Goal: Transaction & Acquisition: Purchase product/service

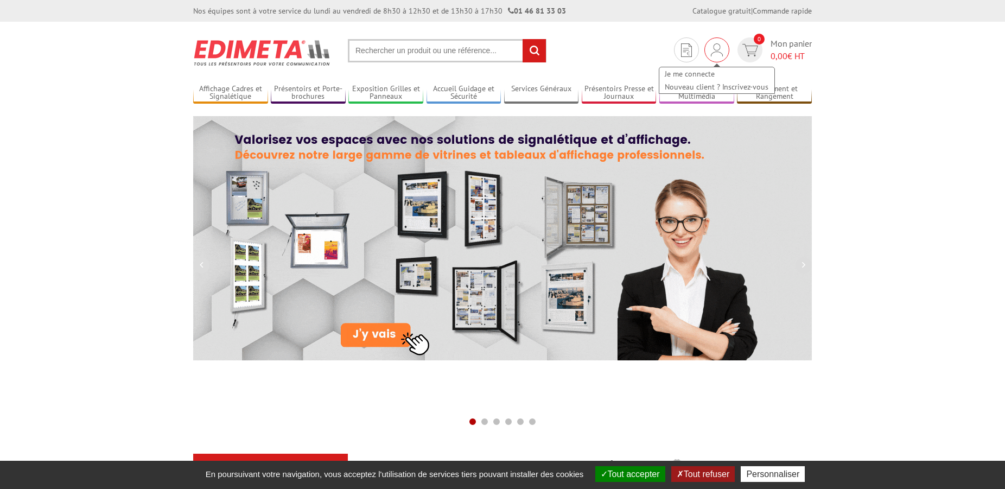
click at [710, 49] on div "Je me connecte Nouveau client ? Inscrivez-vous" at bounding box center [716, 49] width 25 height 25
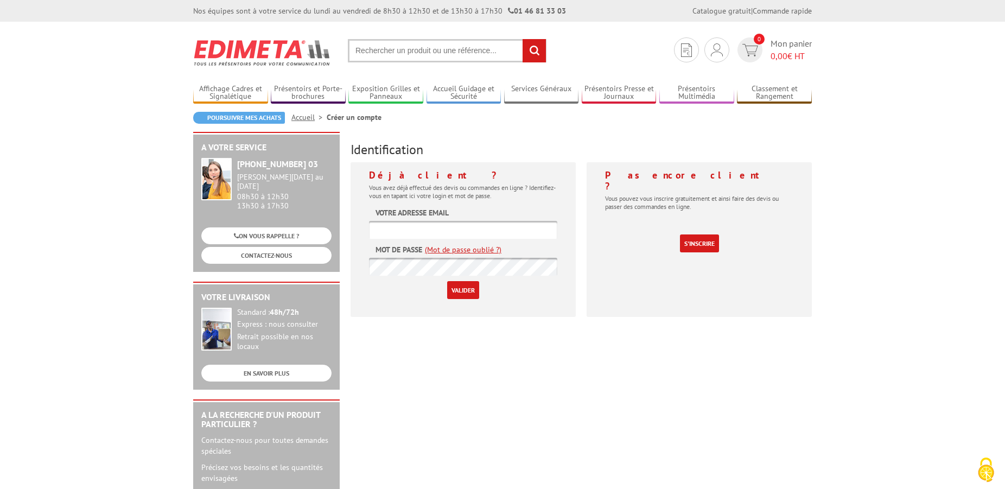
click at [489, 230] on input "text" at bounding box center [463, 230] width 188 height 18
type input "dominique.leportier@bourg-la-reine.fr"
click at [464, 288] on input "Valider" at bounding box center [463, 290] width 32 height 18
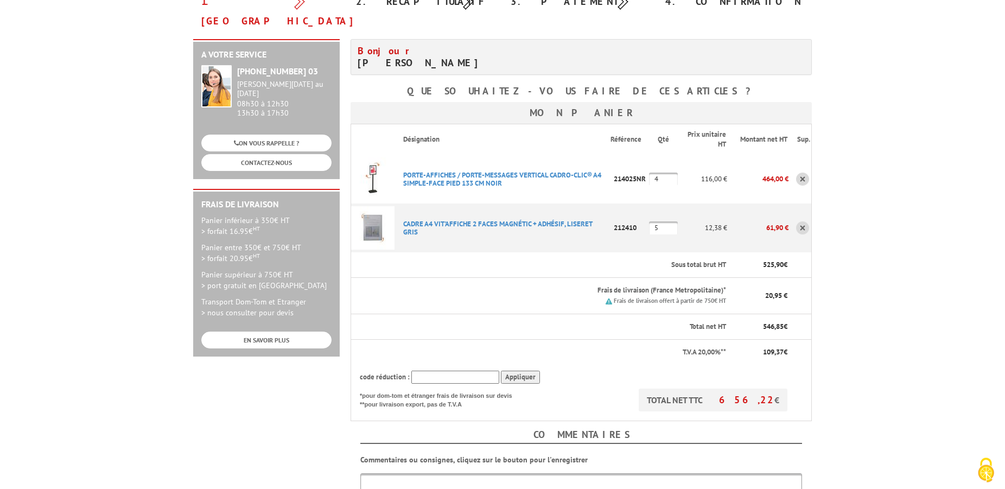
scroll to position [166, 0]
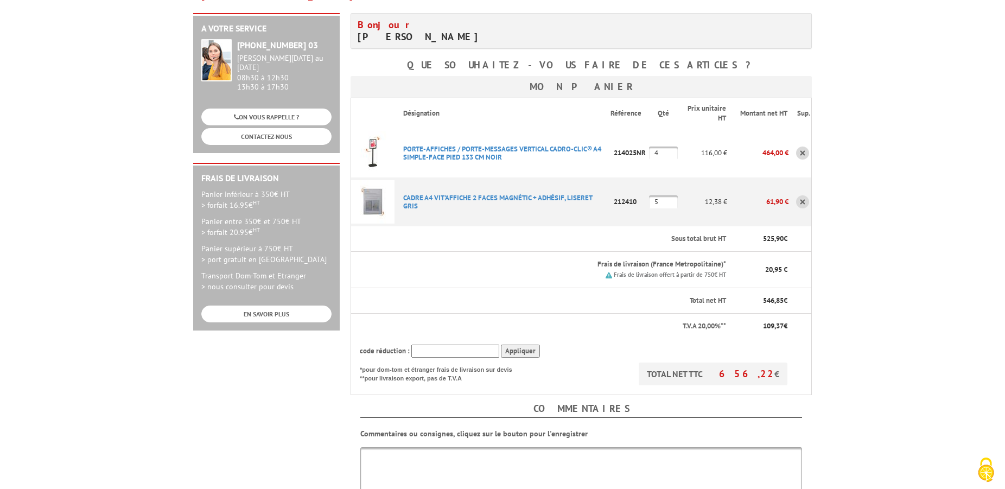
click at [663, 147] on input "4" at bounding box center [663, 153] width 29 height 13
type input "5"
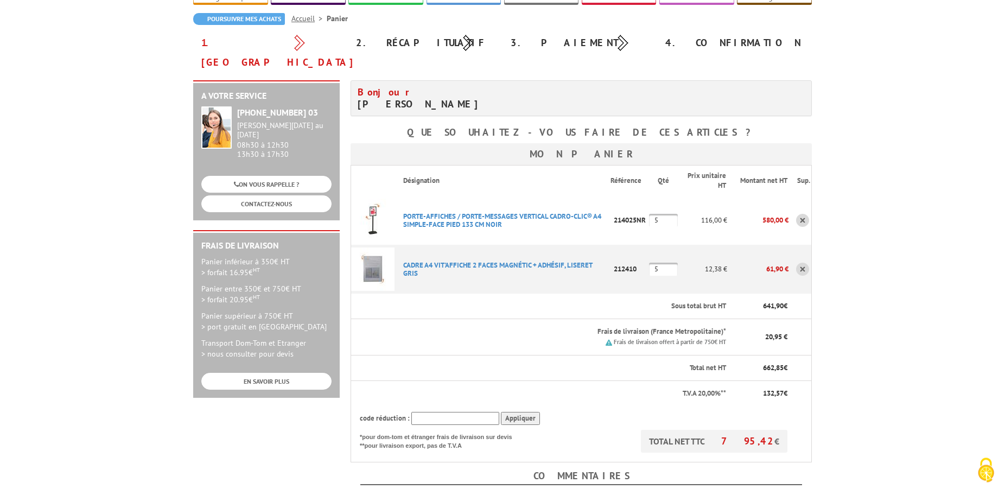
scroll to position [166, 0]
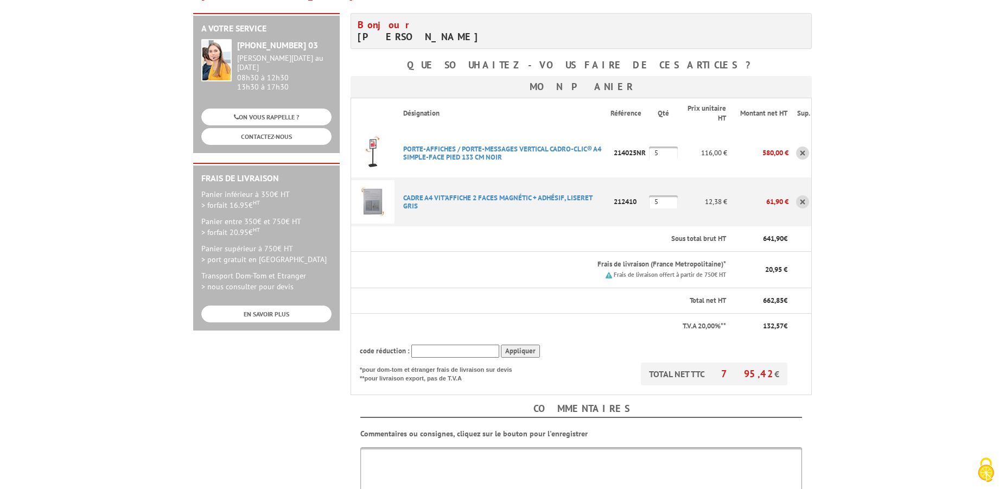
click at [670, 195] on input "5" at bounding box center [663, 201] width 29 height 13
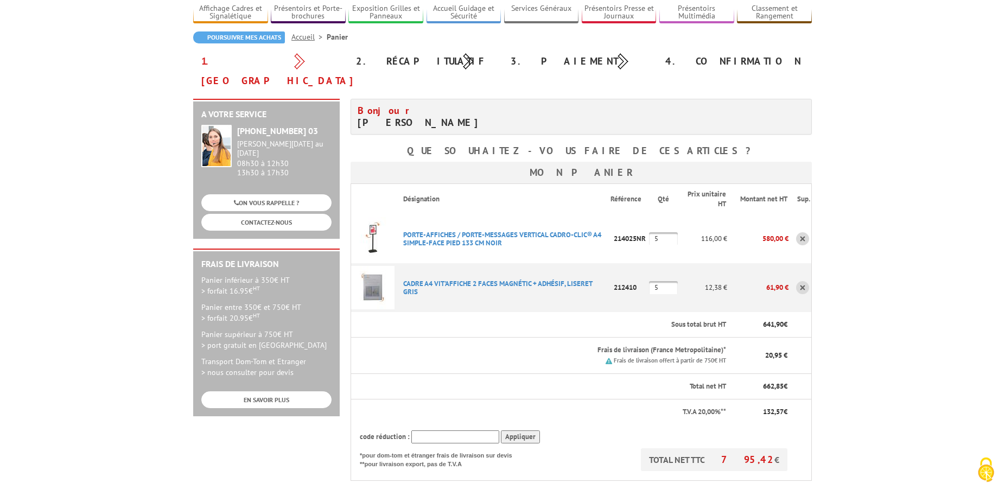
scroll to position [55, 0]
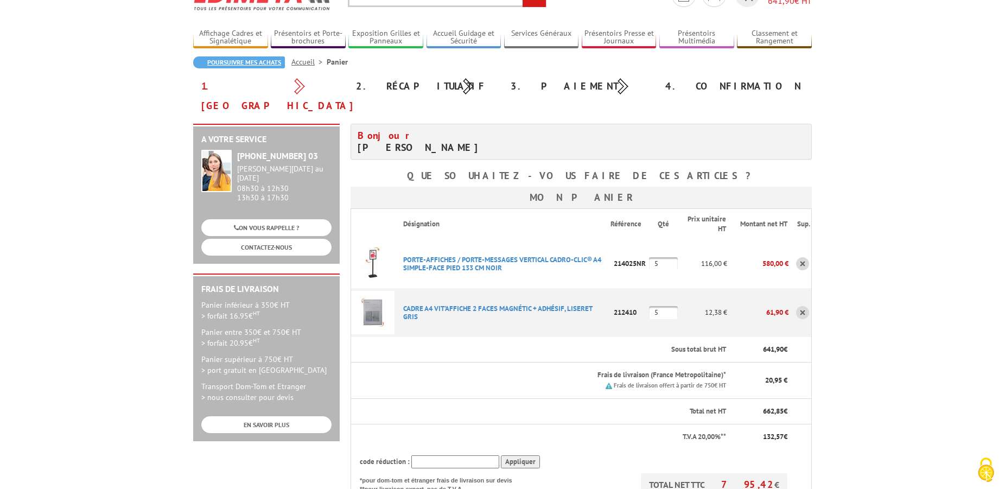
click at [228, 63] on link "Poursuivre mes achats" at bounding box center [239, 62] width 92 height 12
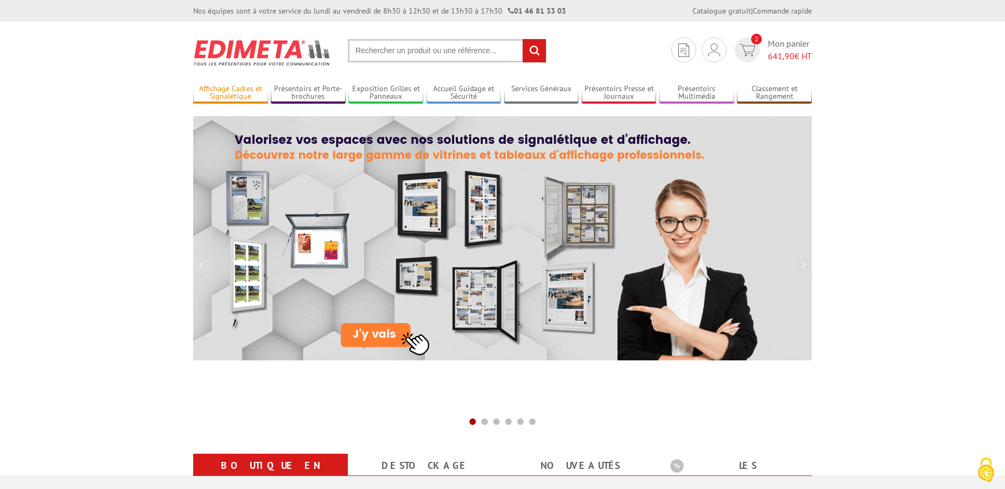
click at [250, 98] on link "Affichage Cadres et Signalétique" at bounding box center [230, 93] width 75 height 18
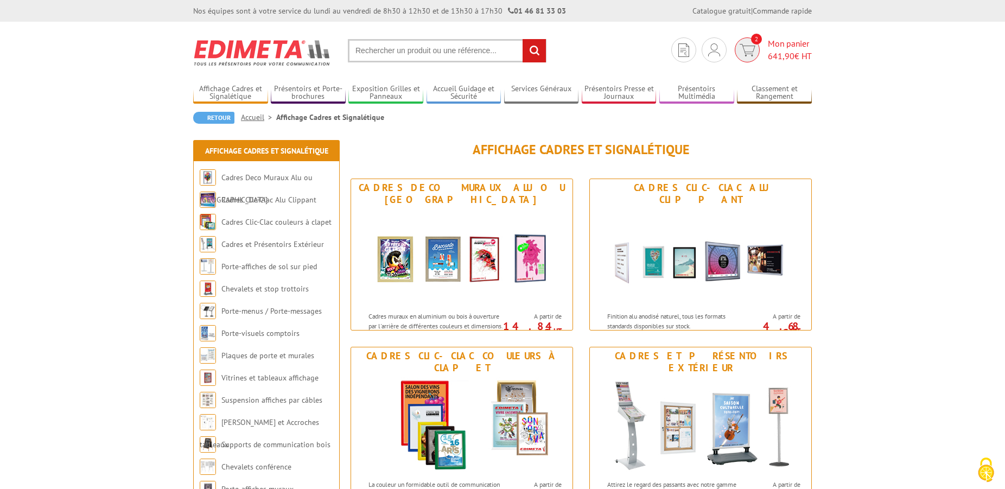
click at [774, 45] on span "Mon panier 641,90 € HT" at bounding box center [790, 49] width 44 height 25
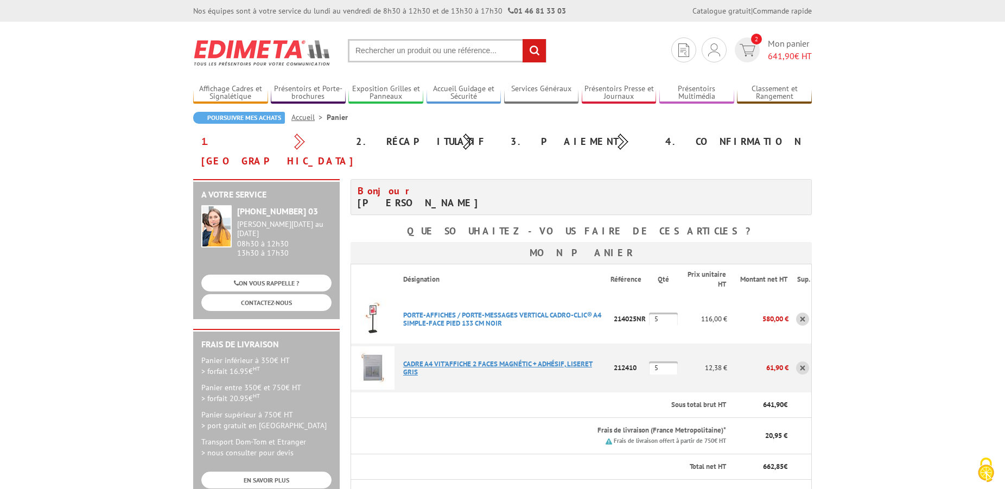
click at [530, 359] on link "CADRE A4 VIT'AFFICHE 2 FACES MAGNéTIC + ADHéSIF, LISERET GRIS" at bounding box center [497, 367] width 189 height 17
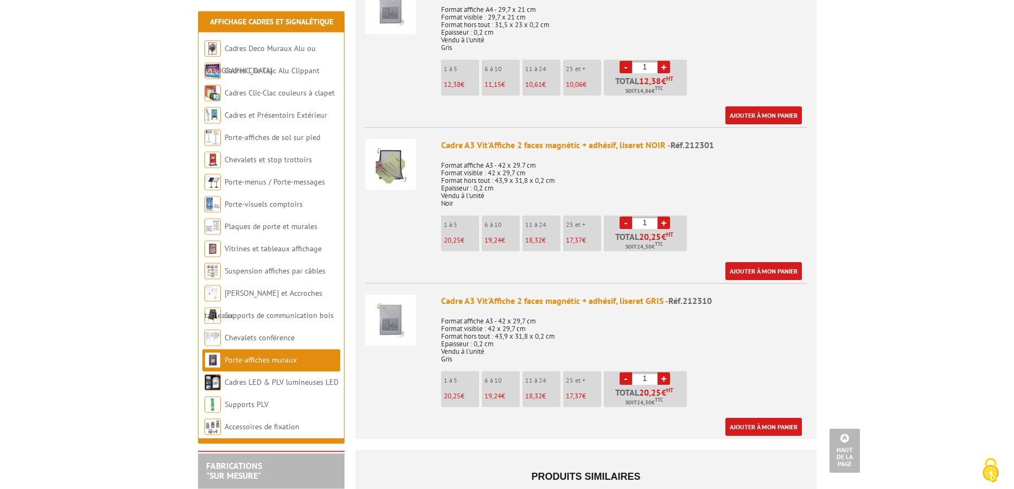
scroll to position [664, 0]
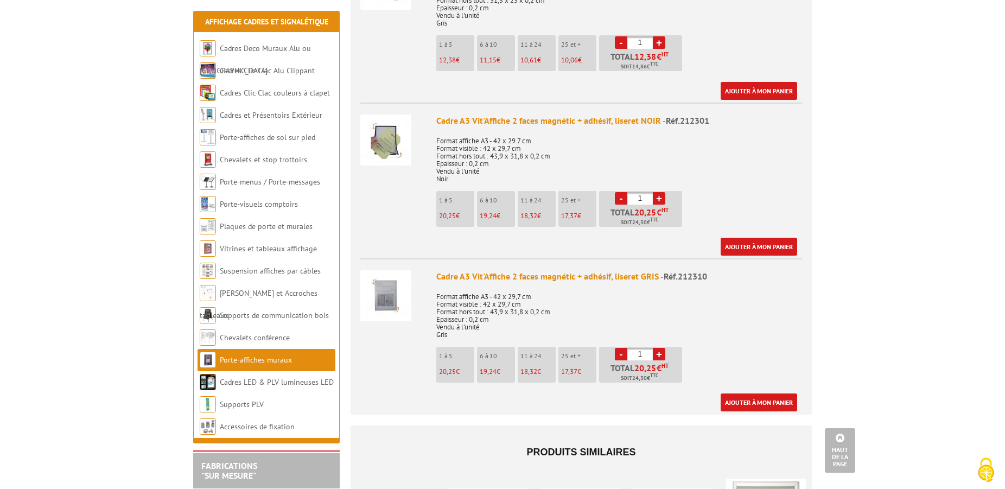
click at [660, 348] on link "+" at bounding box center [659, 354] width 12 height 12
type input "5"
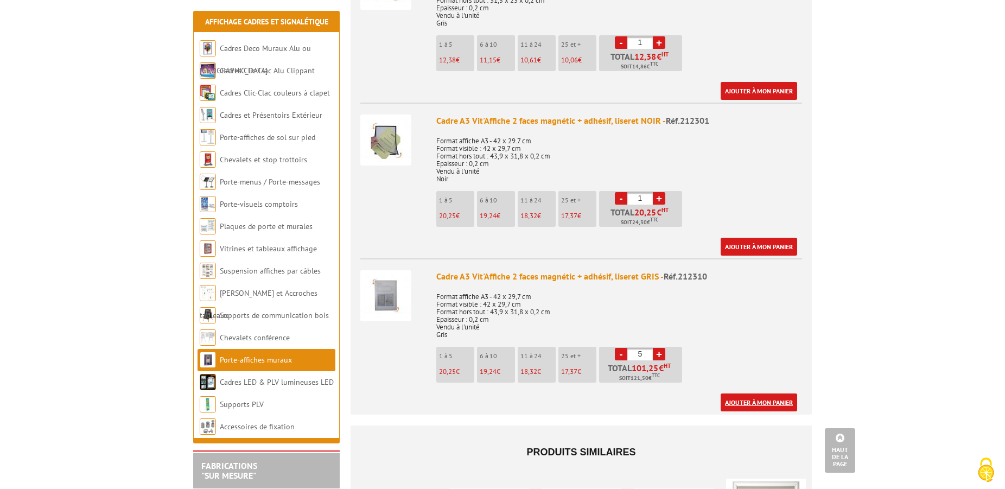
click at [756, 393] on link "Ajouter à mon panier" at bounding box center [759, 402] width 77 height 18
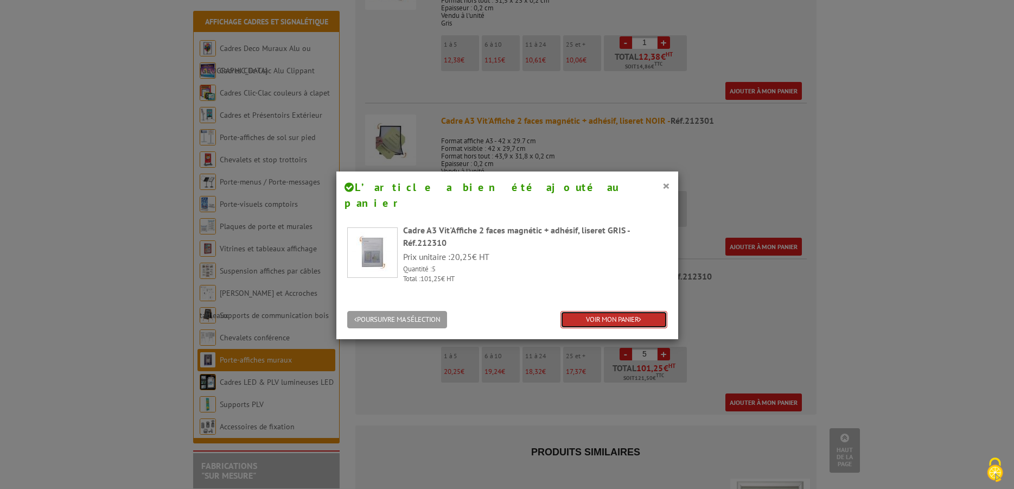
click at [602, 311] on link "VOIR MON PANIER" at bounding box center [614, 320] width 107 height 18
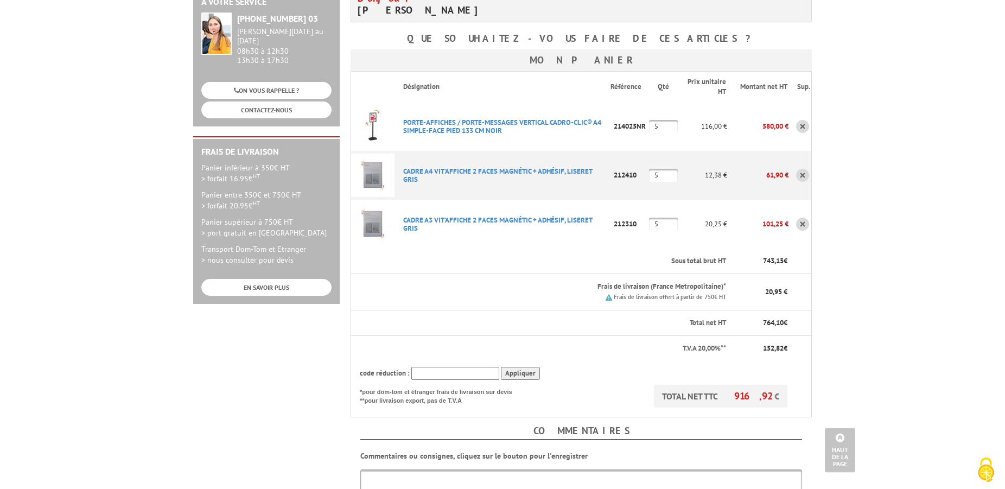
scroll to position [166, 0]
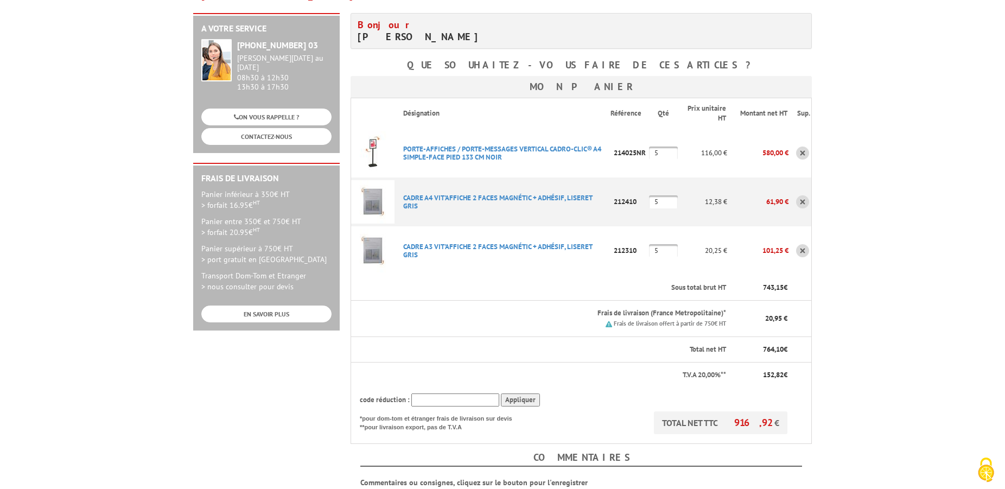
click at [667, 147] on input "5" at bounding box center [663, 153] width 29 height 13
drag, startPoint x: 667, startPoint y: 135, endPoint x: 652, endPoint y: 131, distance: 15.3
click at [652, 147] on input "5" at bounding box center [663, 153] width 29 height 13
type input "4"
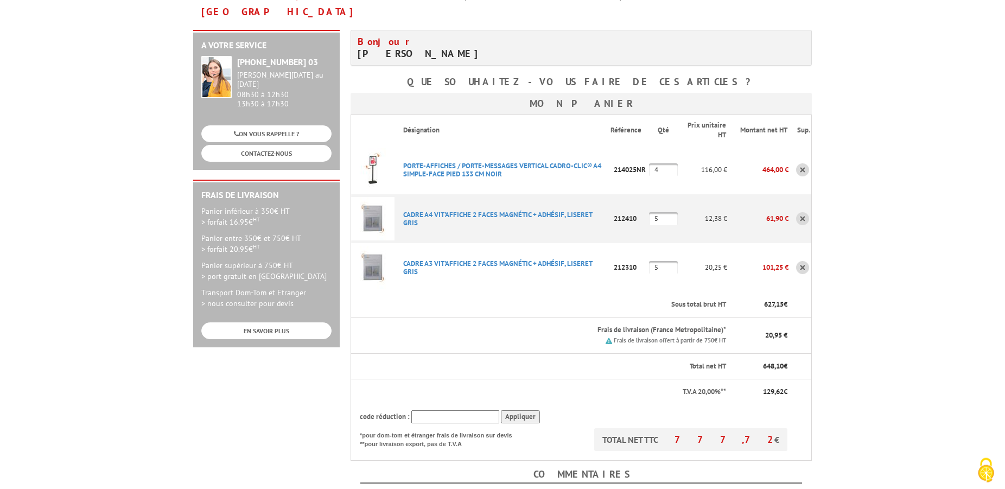
scroll to position [166, 0]
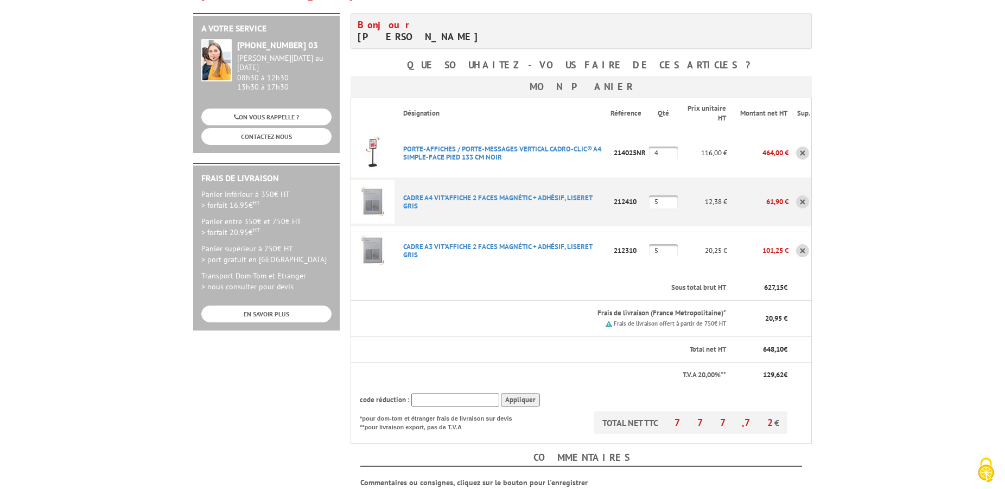
click at [672, 147] on input "4" at bounding box center [663, 153] width 29 height 13
type input "5"
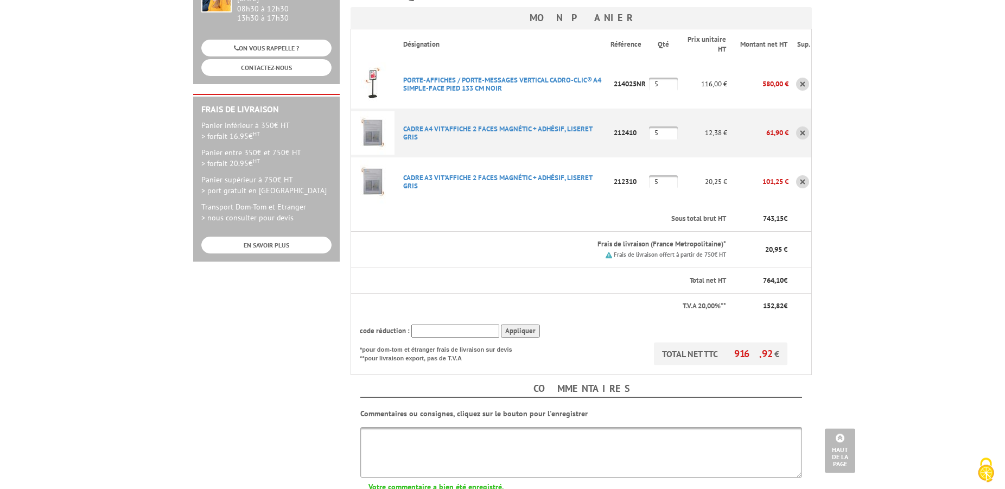
scroll to position [166, 0]
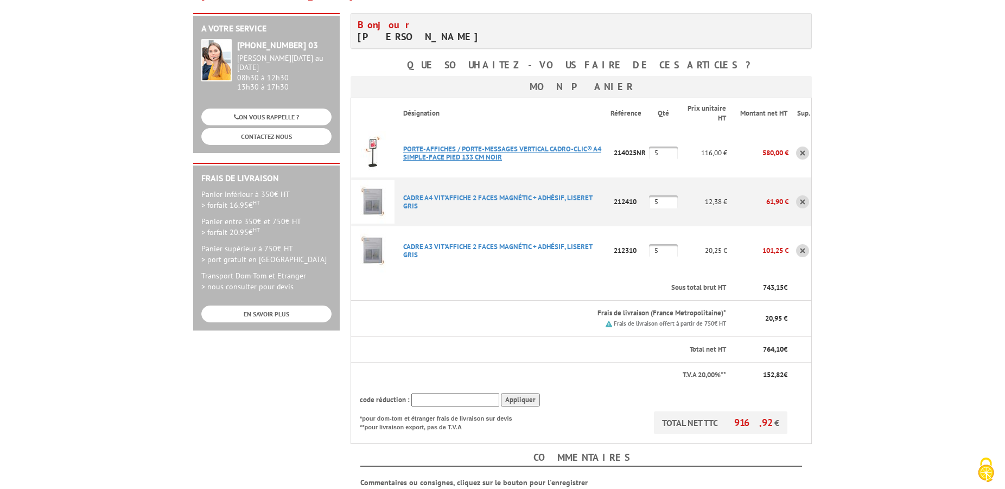
click at [541, 144] on link "PORTE-AFFICHES / PORTE-MESSAGES VERTICAL CADRO-CLIC® A4 SIMPLE-FACE PIED 133 CM…" at bounding box center [502, 152] width 198 height 17
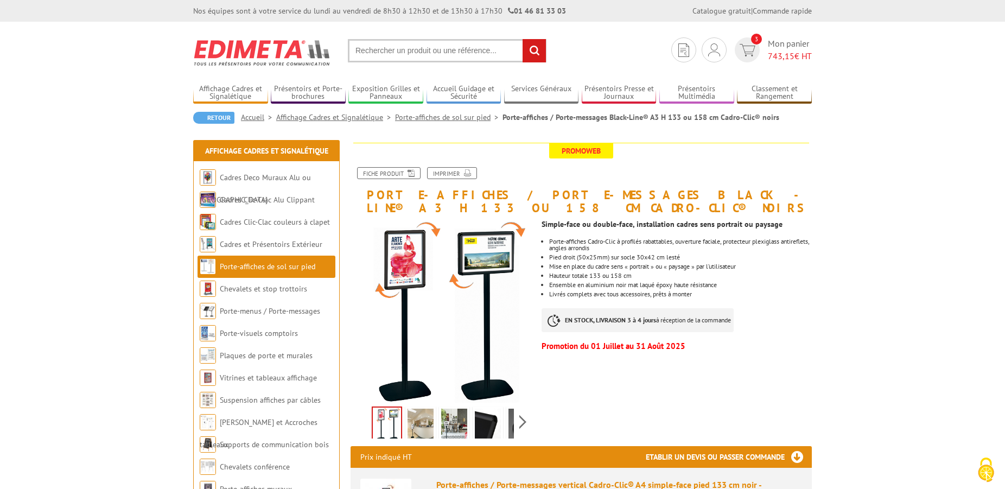
click at [424, 418] on img at bounding box center [421, 426] width 26 height 34
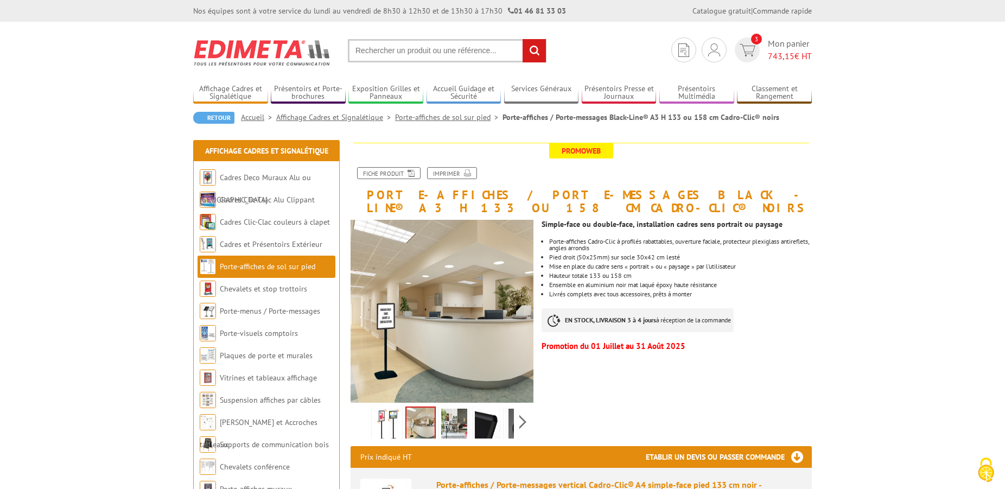
click at [443, 419] on img at bounding box center [454, 426] width 26 height 34
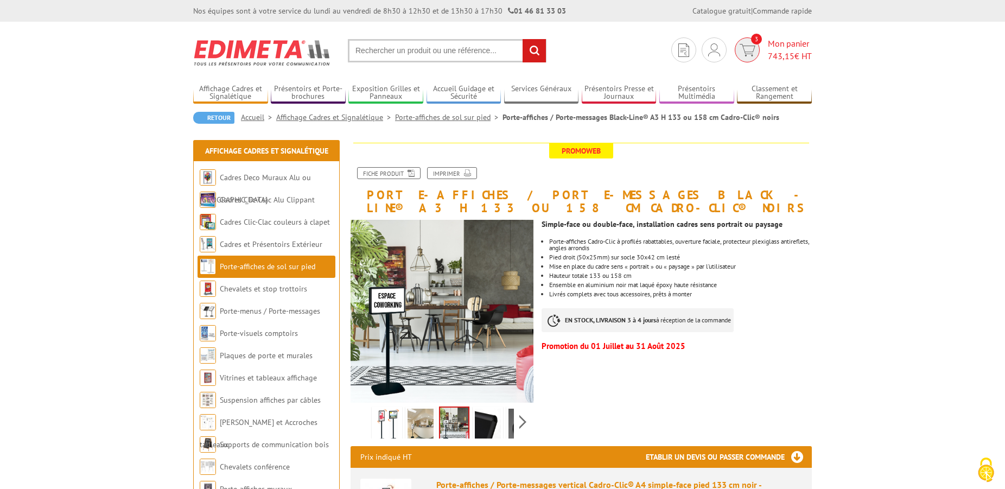
click at [785, 44] on span "Mon panier 743,15 € HT" at bounding box center [790, 49] width 44 height 25
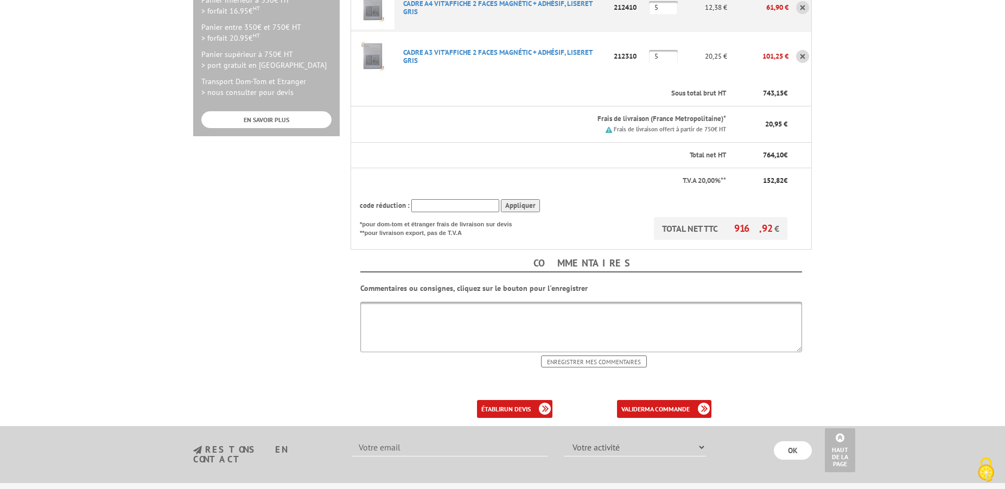
scroll to position [387, 0]
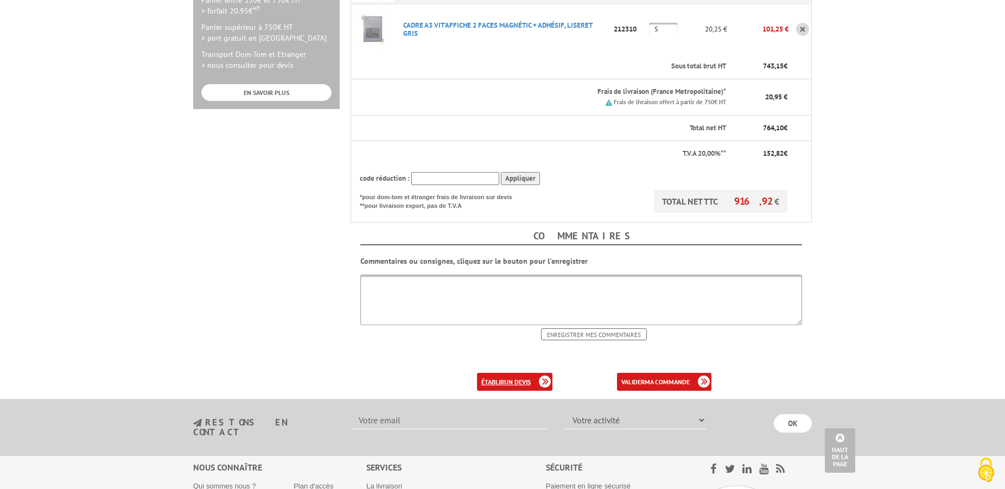
click at [517, 378] on b "un devis" at bounding box center [517, 382] width 27 height 8
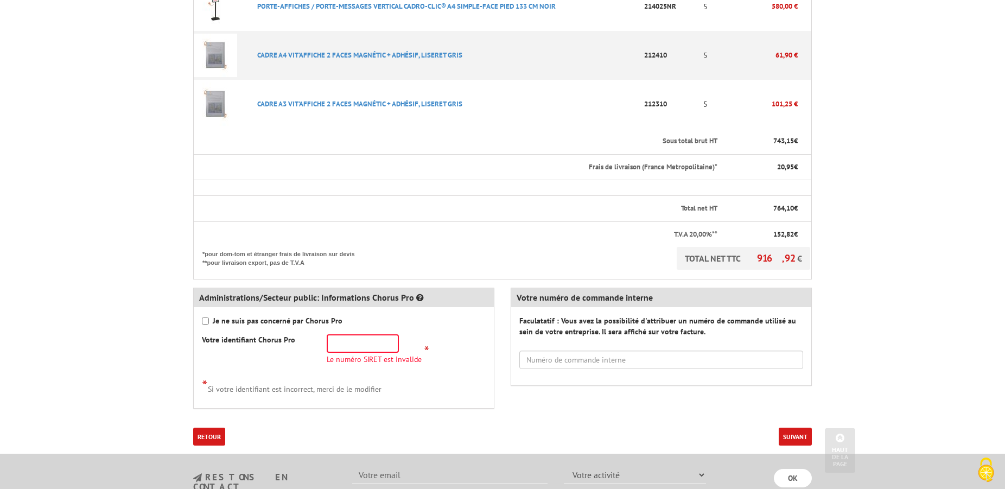
scroll to position [332, 0]
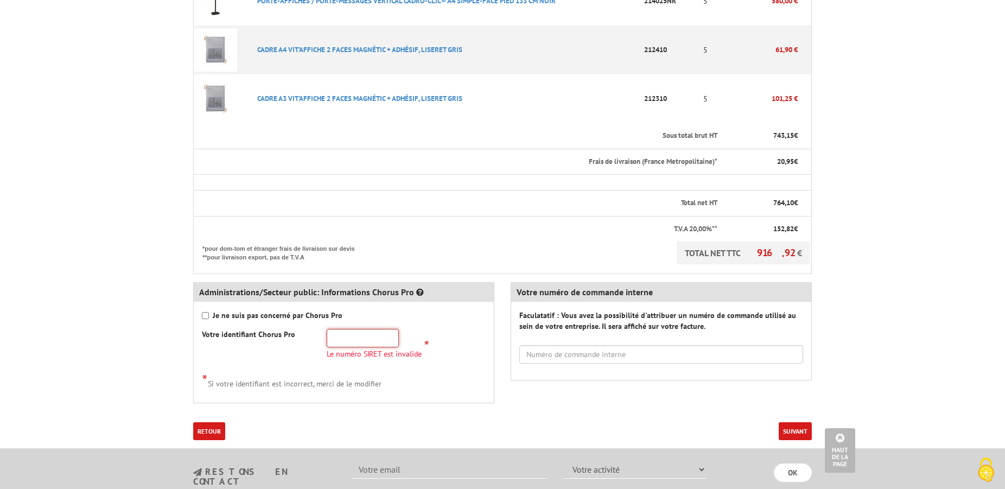
click at [368, 341] on input "text" at bounding box center [363, 338] width 72 height 18
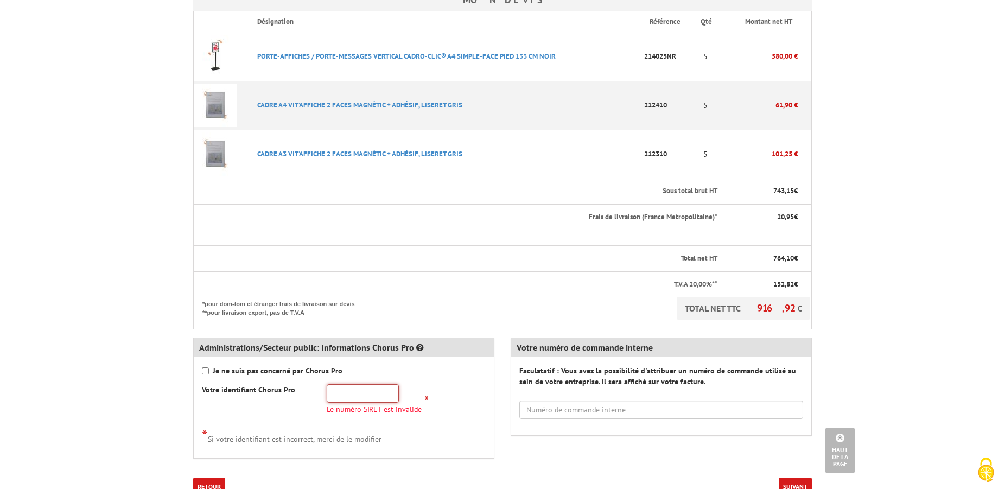
scroll to position [498, 0]
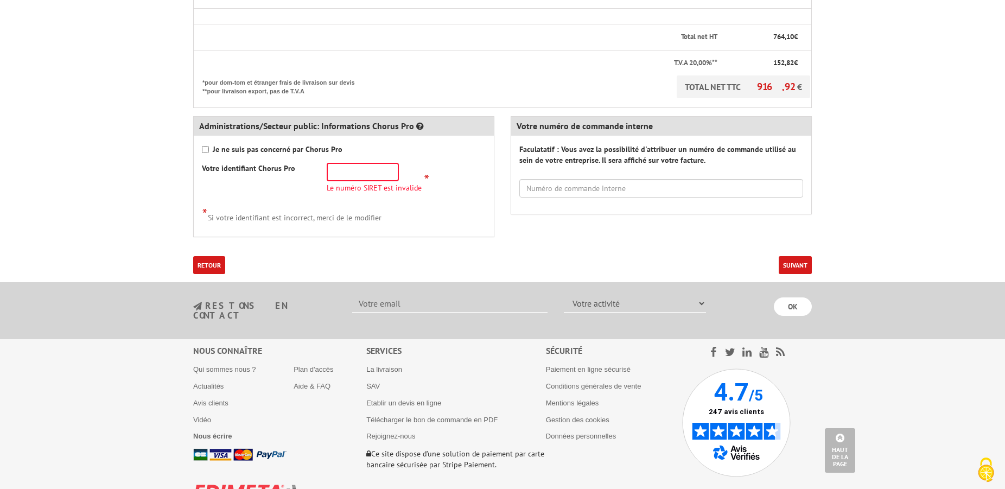
click at [275, 484] on img at bounding box center [248, 495] width 111 height 22
paste input "219 200 144 00"
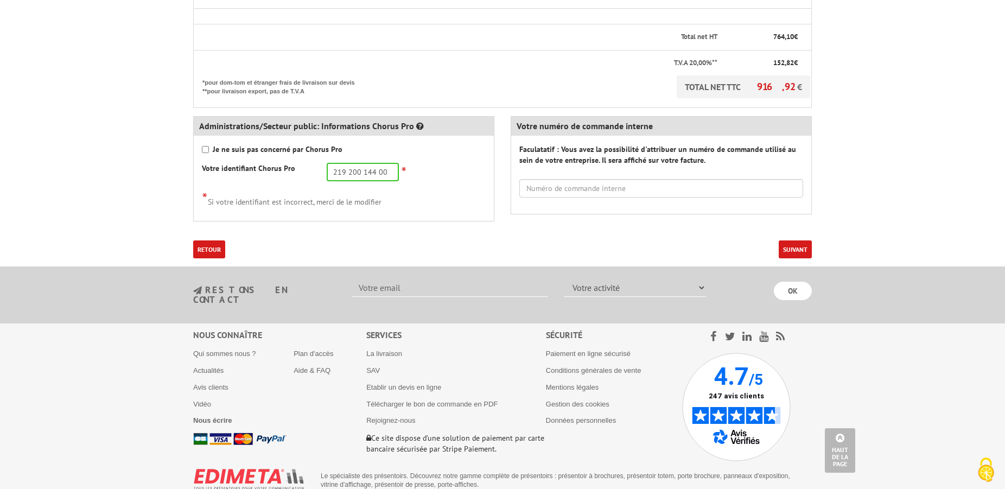
click at [397, 221] on div "Administrations/Secteur public: Informations Chorus Pro Je ne suis pas concerné…" at bounding box center [343, 168] width 301 height 105
click at [389, 174] on input "219 200 144 00" at bounding box center [363, 172] width 72 height 18
click at [346, 172] on input "219 200 144 00" at bounding box center [363, 172] width 72 height 18
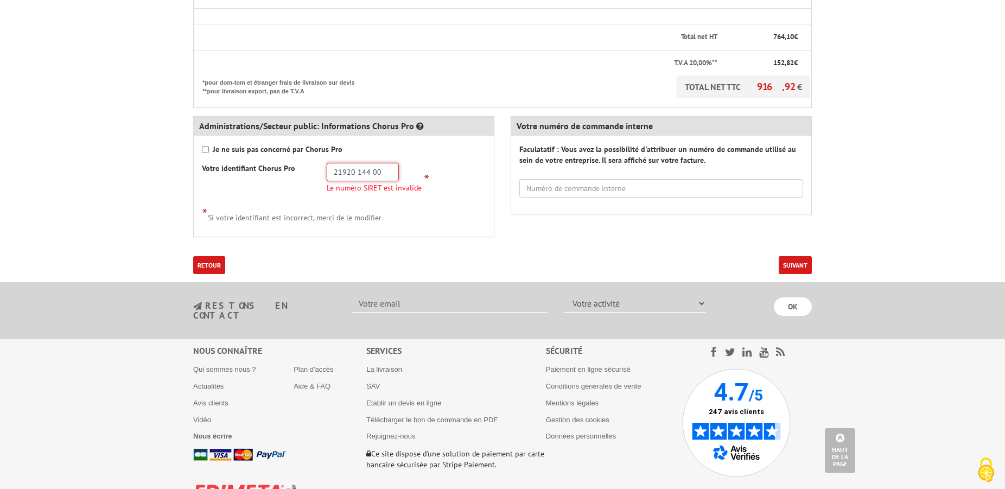
click at [355, 171] on input "21920 144 00" at bounding box center [363, 172] width 72 height 18
click at [372, 173] on input "219200144 00" at bounding box center [363, 172] width 72 height 18
click at [380, 171] on input "2192001440018" at bounding box center [363, 172] width 72 height 18
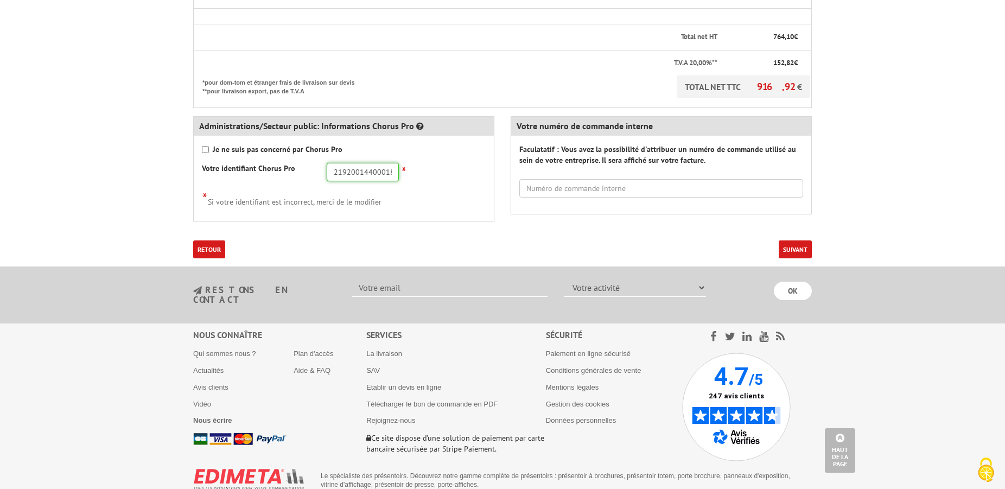
type input "21920014400018"
click at [785, 249] on button "Suivant" at bounding box center [795, 249] width 33 height 18
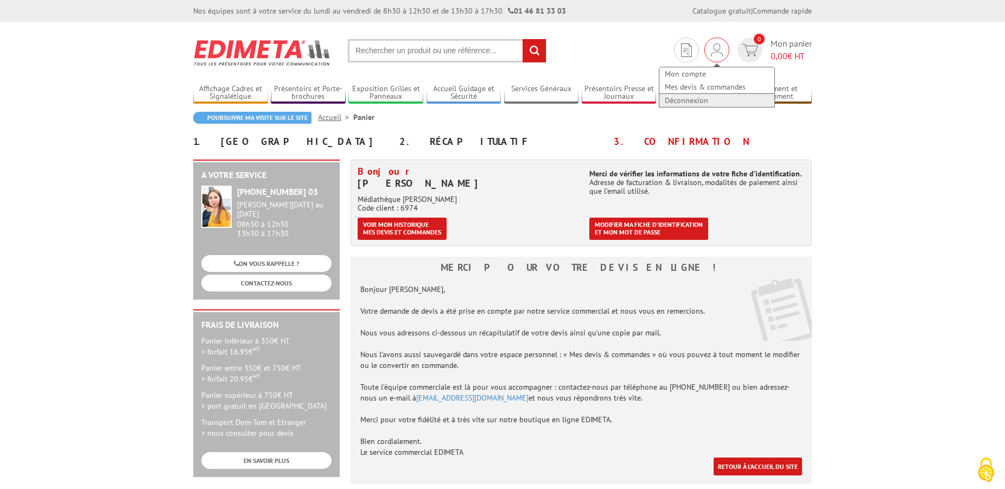
click at [685, 101] on link "Déconnexion" at bounding box center [716, 100] width 115 height 13
